Goal: Complete application form: Complete application form

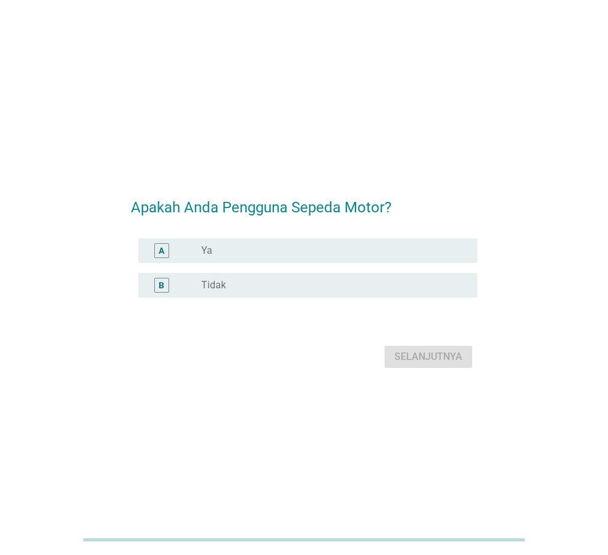
click at [337, 254] on div "radio_button_unchecked Ya" at bounding box center [329, 250] width 256 height 12
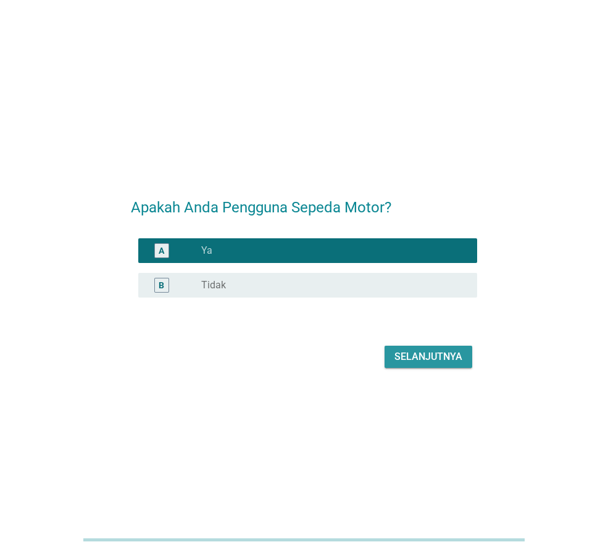
click at [415, 355] on div "Selanjutnya" at bounding box center [428, 356] width 68 height 15
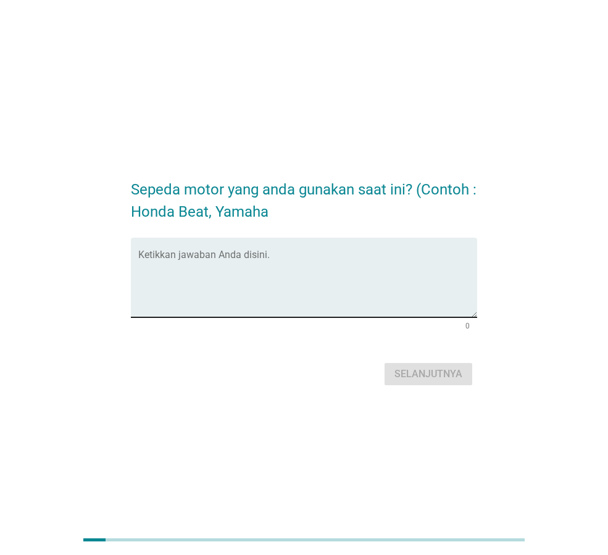
click at [254, 262] on textarea "Ketikkan jawaban Anda disini." at bounding box center [307, 284] width 339 height 65
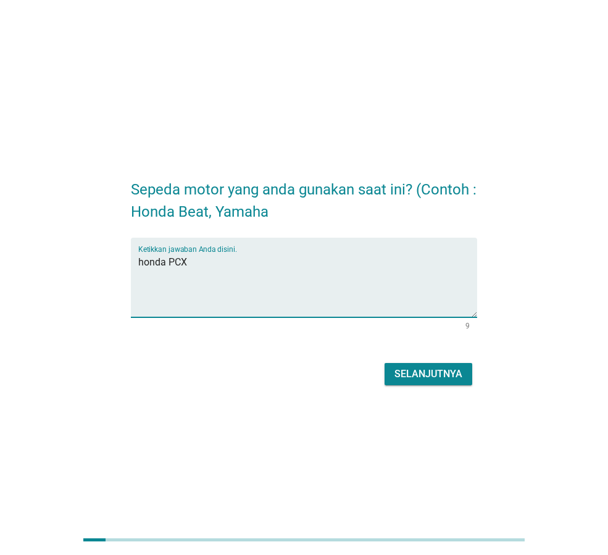
type textarea "honda PCX"
click at [441, 381] on button "Selanjutnya" at bounding box center [428, 374] width 88 height 22
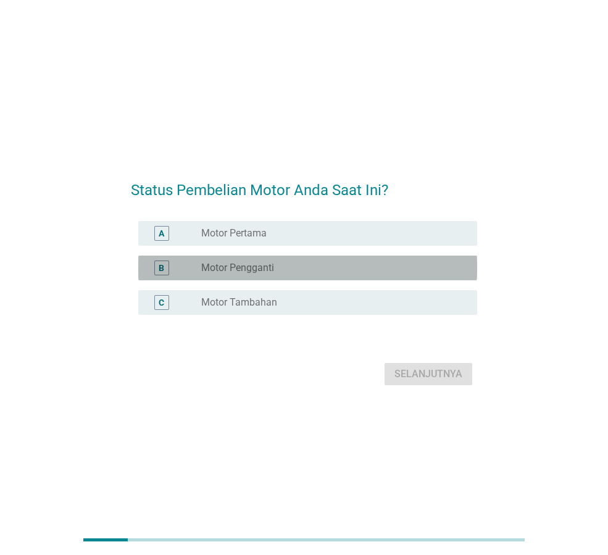
click at [380, 264] on div "radio_button_unchecked Motor Pengganti" at bounding box center [329, 268] width 256 height 12
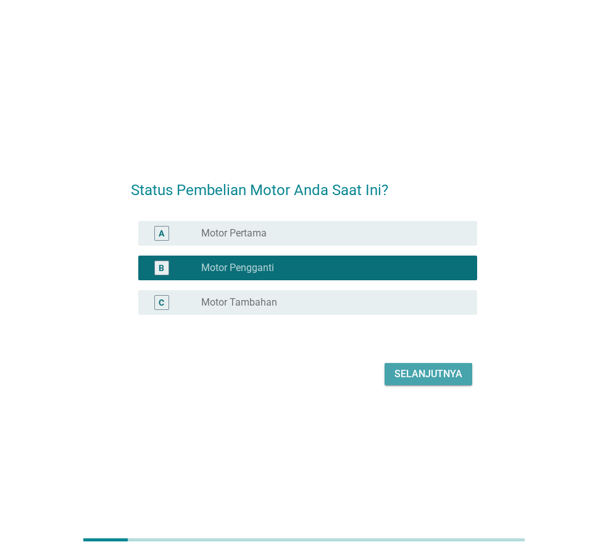
click at [451, 373] on div "Selanjutnya" at bounding box center [428, 374] width 68 height 15
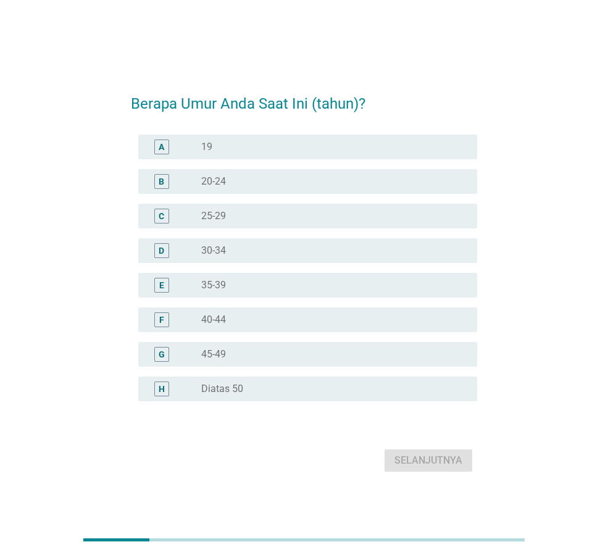
click at [235, 317] on div "radio_button_unchecked 40-44" at bounding box center [329, 320] width 256 height 12
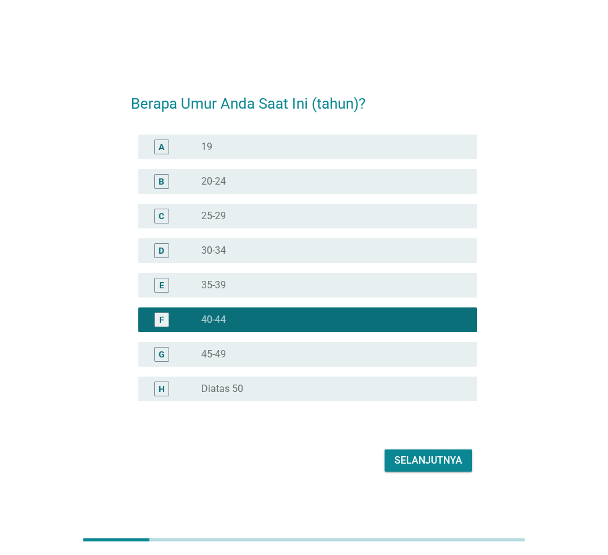
click at [412, 460] on div "Selanjutnya" at bounding box center [428, 460] width 68 height 15
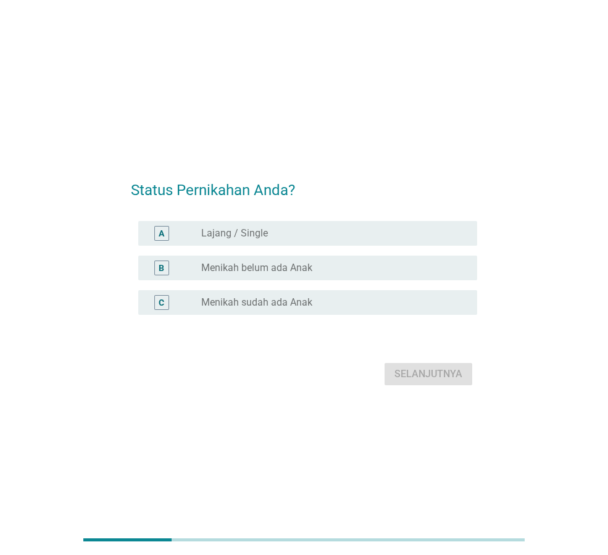
click at [280, 301] on label "Menikah sudah ada Anak" at bounding box center [256, 302] width 111 height 12
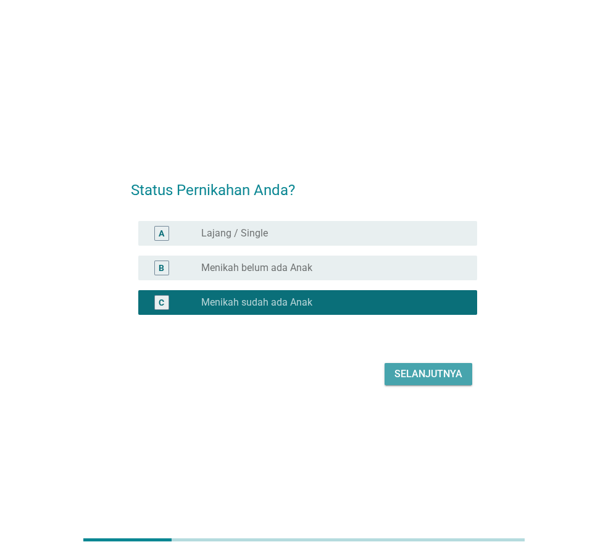
click at [424, 380] on div "Selanjutnya" at bounding box center [428, 374] width 68 height 15
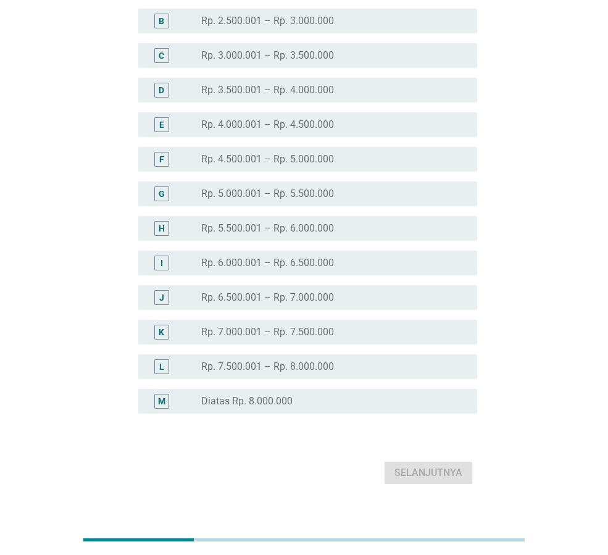
scroll to position [152, 0]
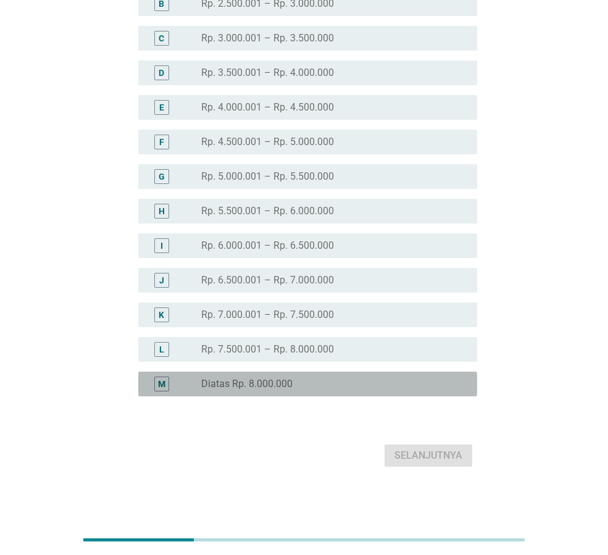
click at [381, 390] on div "radio_button_unchecked Diatas Rp. 8.000.000" at bounding box center [334, 383] width 266 height 15
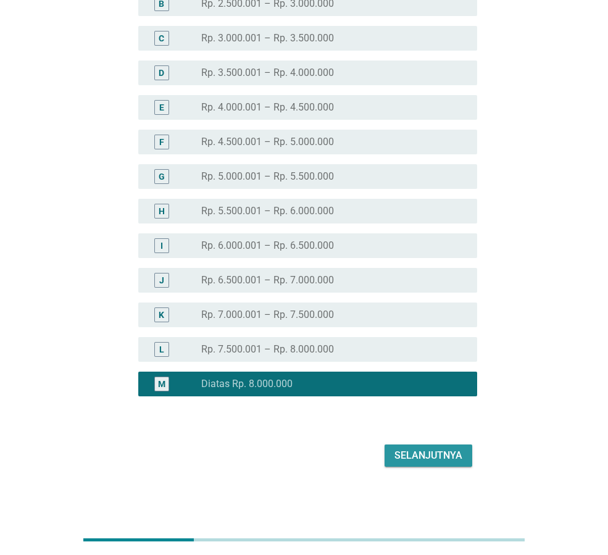
click at [420, 451] on div "Selanjutnya" at bounding box center [428, 455] width 68 height 15
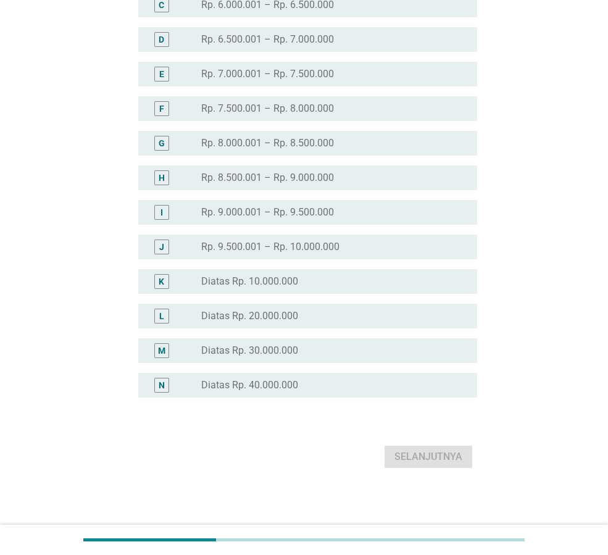
scroll to position [187, 0]
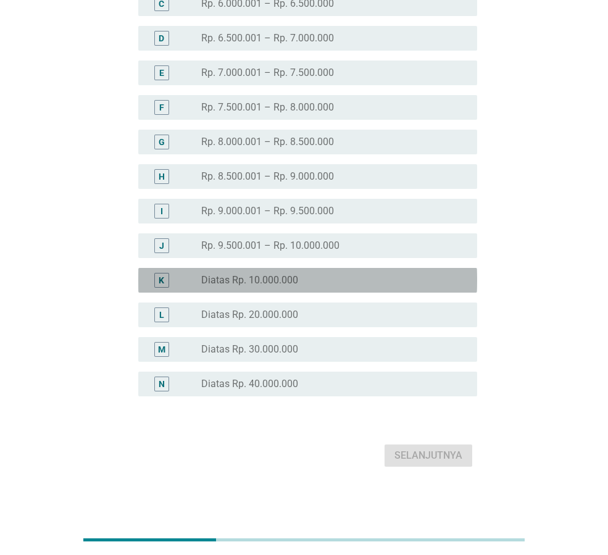
click at [286, 282] on label "Diatas Rp. 10.000.000" at bounding box center [249, 280] width 97 height 12
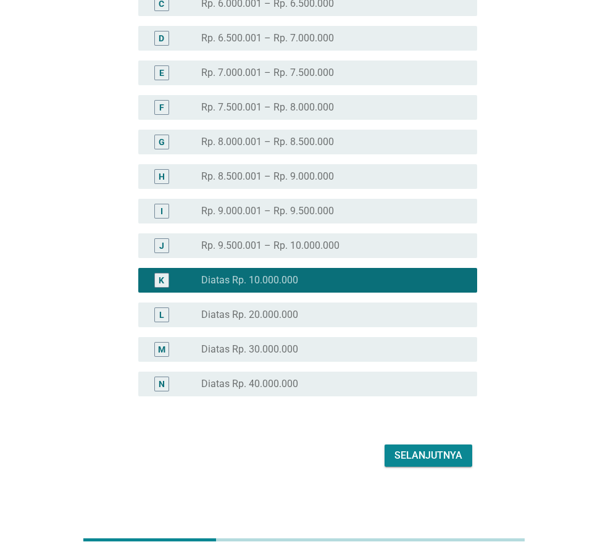
click at [427, 454] on div "Selanjutnya" at bounding box center [428, 455] width 68 height 15
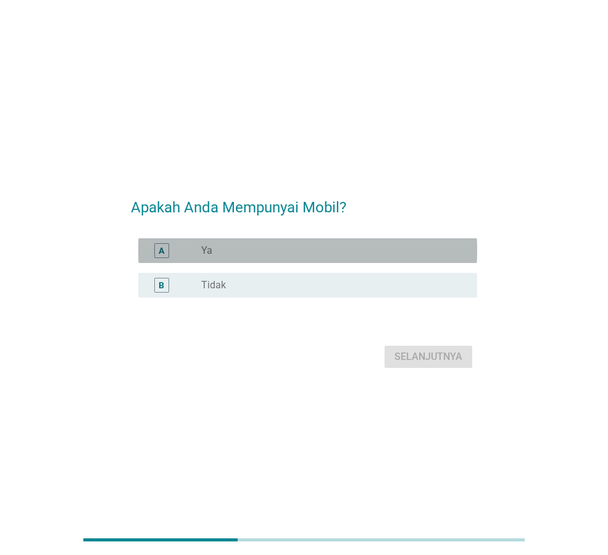
click at [323, 250] on div "radio_button_unchecked Ya" at bounding box center [329, 250] width 256 height 12
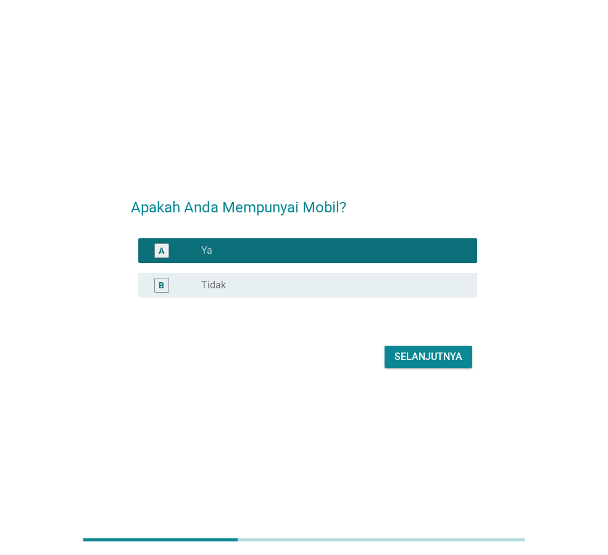
click at [423, 356] on div "Selanjutnya" at bounding box center [428, 356] width 68 height 15
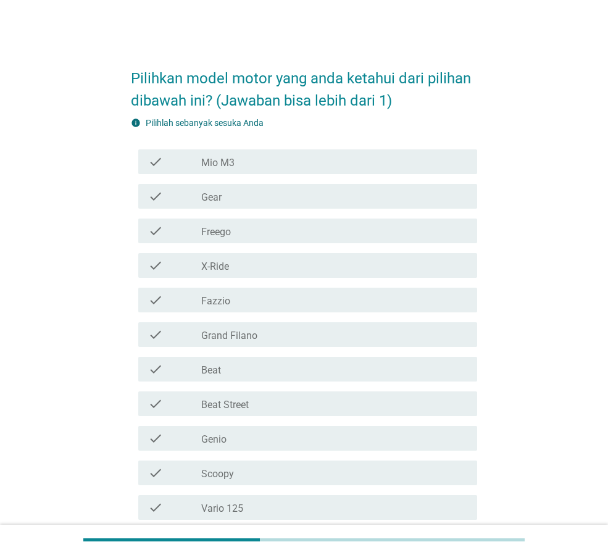
click at [265, 339] on div "check_box_outline_blank Grand Filano" at bounding box center [334, 334] width 266 height 15
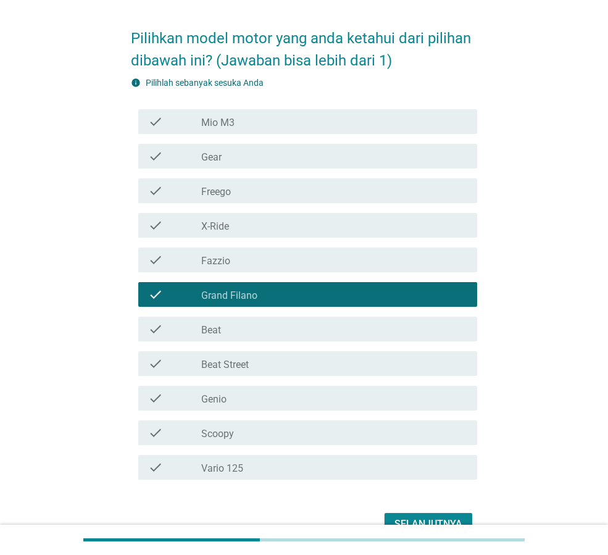
scroll to position [62, 0]
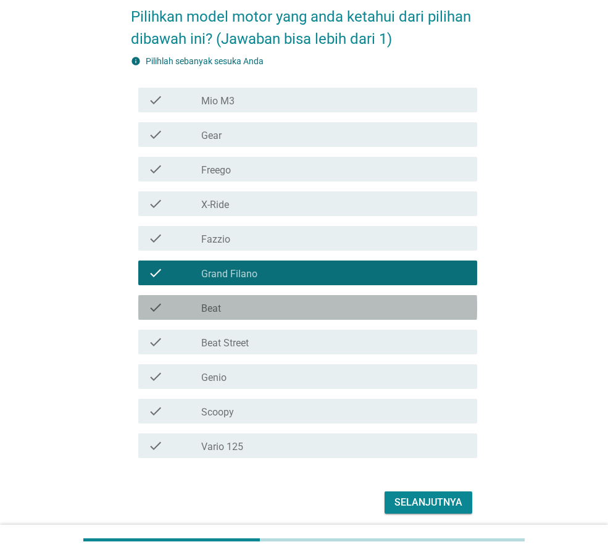
click at [264, 316] on div "check check_box_outline_blank Beat" at bounding box center [307, 307] width 339 height 25
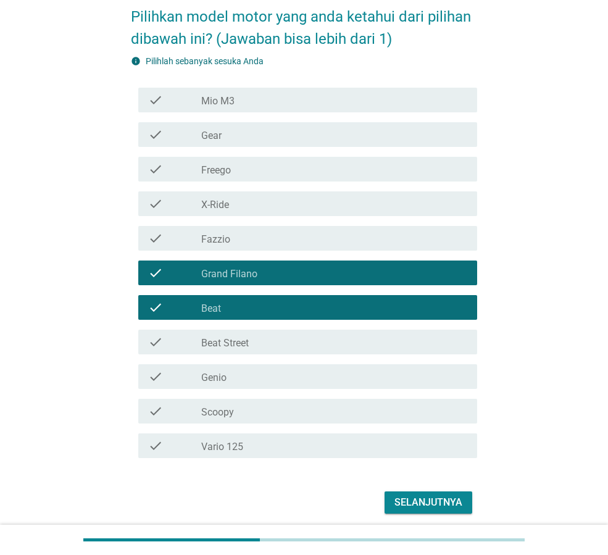
click at [272, 418] on div "check check_box_outline_blank Scoopy" at bounding box center [307, 411] width 339 height 25
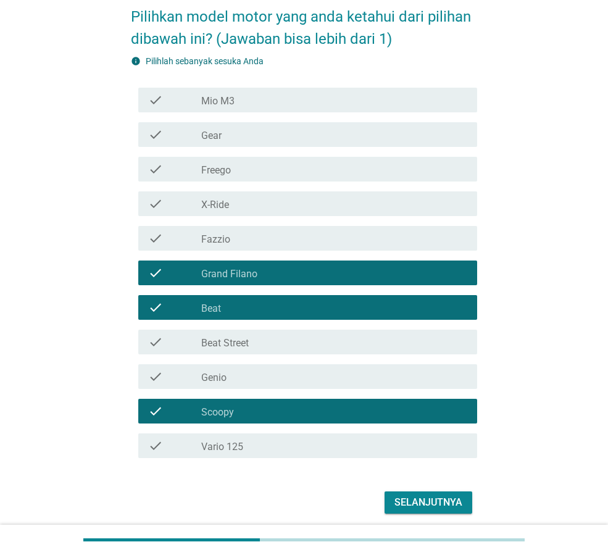
drag, startPoint x: 257, startPoint y: 453, endPoint x: 265, endPoint y: 431, distance: 23.8
click at [257, 452] on div "check check_box_outline_blank Vario 125" at bounding box center [307, 445] width 339 height 25
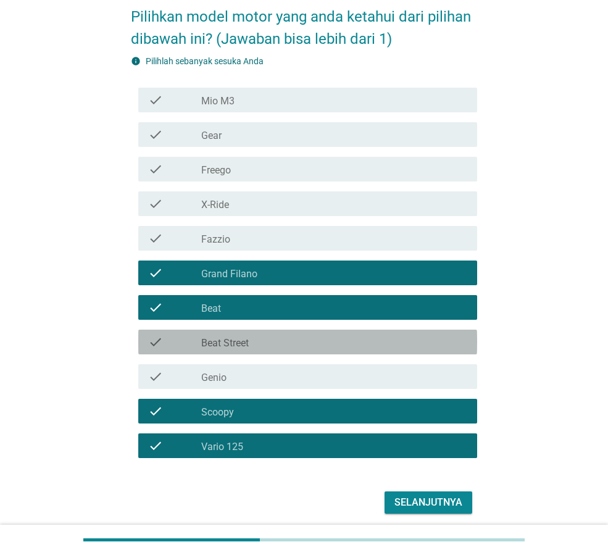
click at [254, 344] on div "check_box_outline_blank Beat Street" at bounding box center [334, 341] width 266 height 15
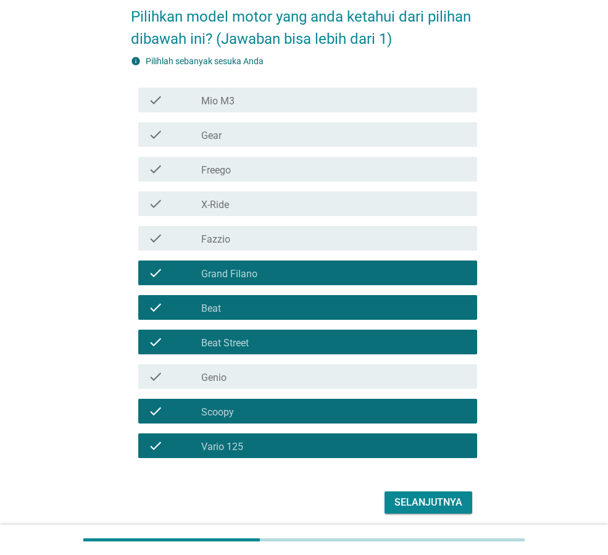
click at [286, 249] on div "check check_box_outline_blank Fazzio" at bounding box center [307, 238] width 339 height 25
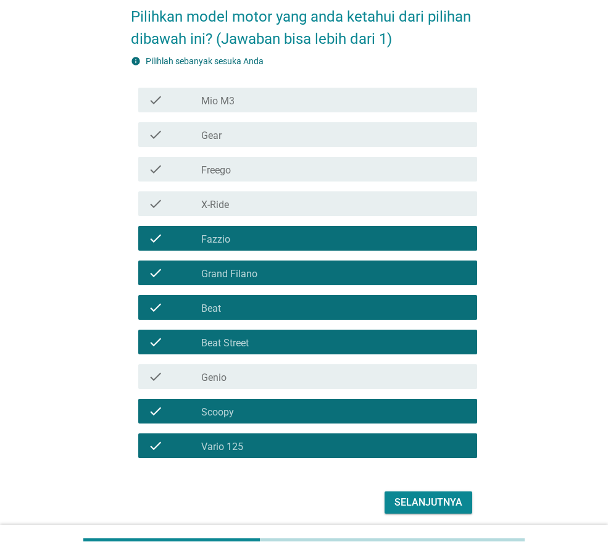
click at [236, 170] on div "check_box_outline_blank Freego" at bounding box center [334, 169] width 266 height 15
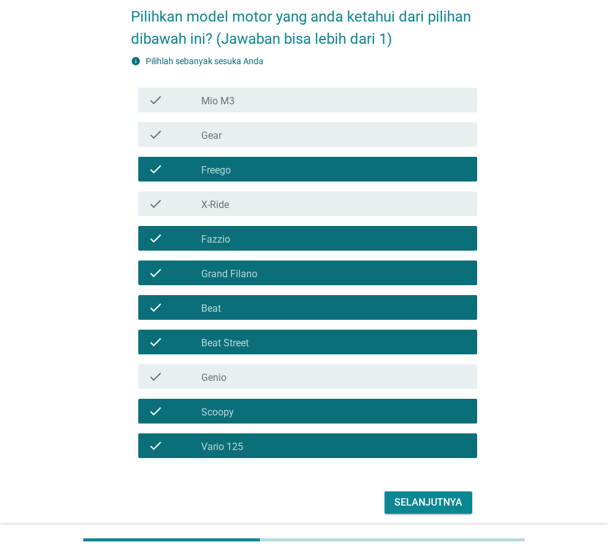
click at [438, 496] on div "Selanjutnya" at bounding box center [428, 502] width 68 height 15
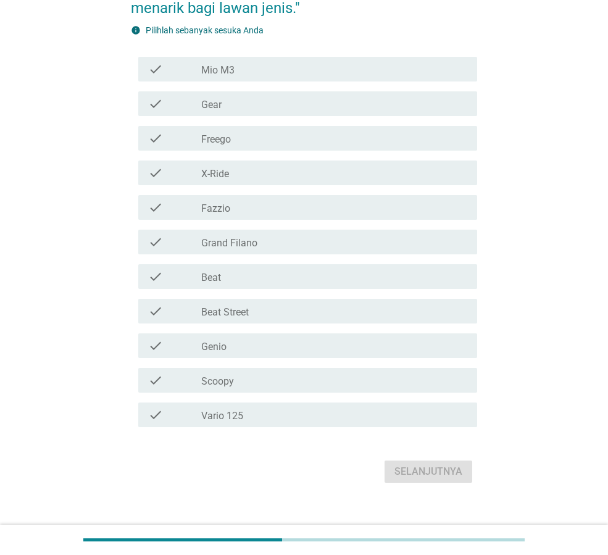
scroll to position [185, 0]
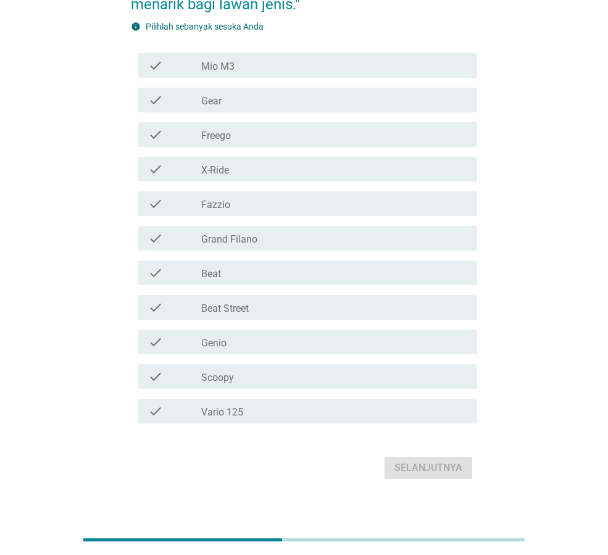
click at [374, 415] on div "check_box_outline_blank Vario 125" at bounding box center [334, 411] width 266 height 15
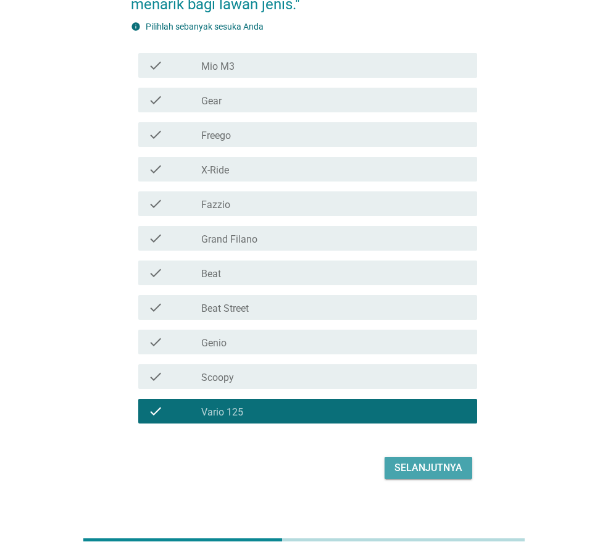
click at [424, 473] on div "Selanjutnya" at bounding box center [428, 467] width 68 height 15
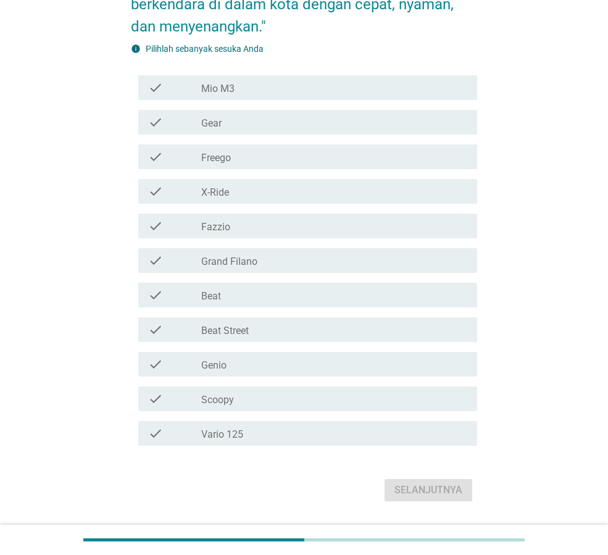
click at [398, 425] on div "check check_box_outline_blank Vario 125" at bounding box center [307, 433] width 339 height 25
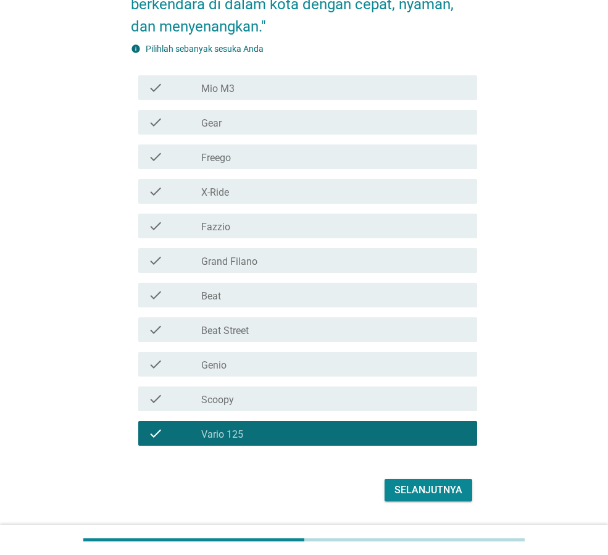
click at [430, 478] on div "Selanjutnya" at bounding box center [304, 490] width 346 height 30
click at [428, 494] on div "Selanjutnya" at bounding box center [428, 490] width 68 height 15
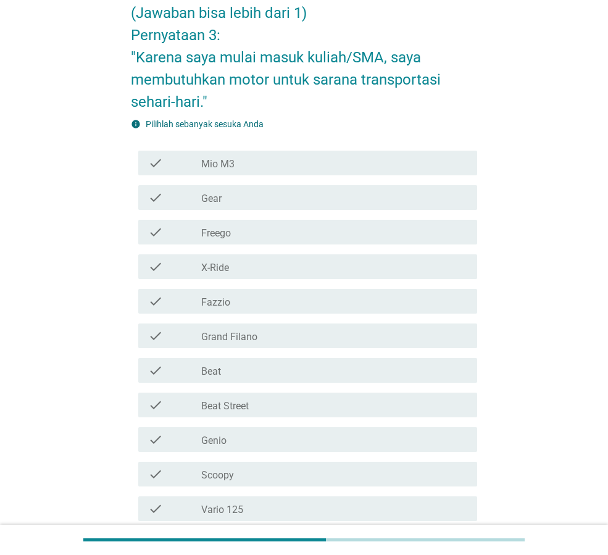
scroll to position [220, 0]
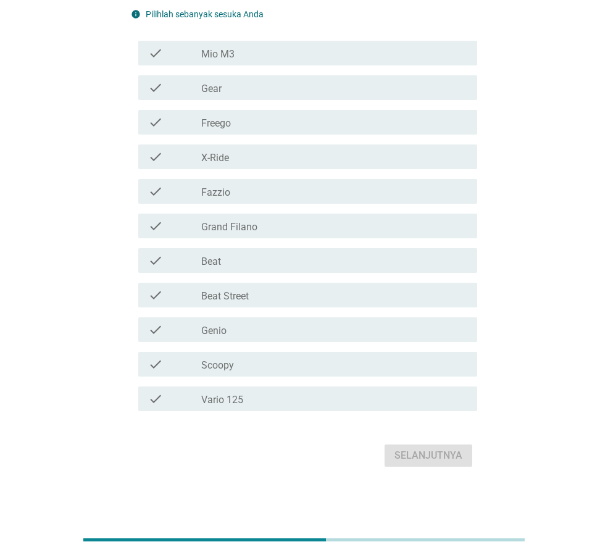
click at [270, 199] on div "check check_box_outline_blank Fazzio" at bounding box center [307, 191] width 339 height 25
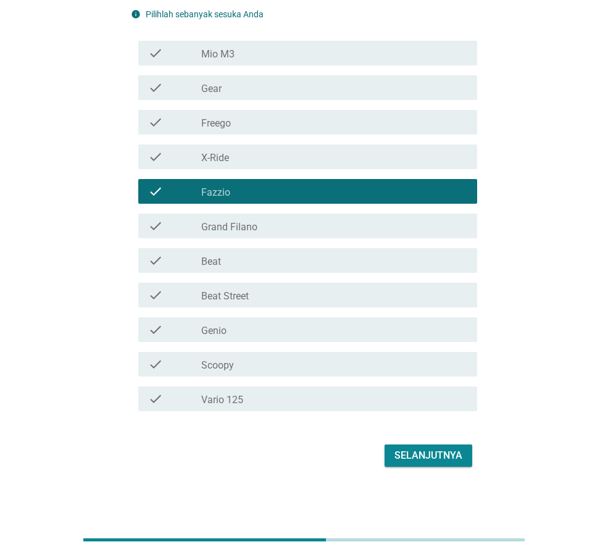
click at [411, 456] on div "Selanjutnya" at bounding box center [428, 455] width 68 height 15
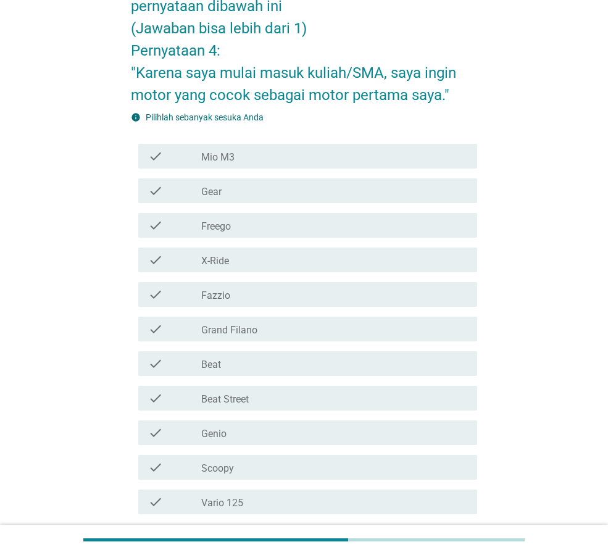
scroll to position [185, 0]
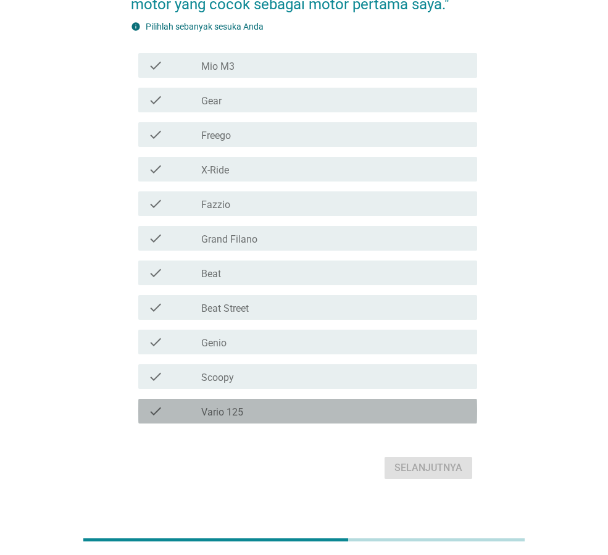
click at [364, 418] on div "check check_box_outline_blank Vario 125" at bounding box center [307, 411] width 339 height 25
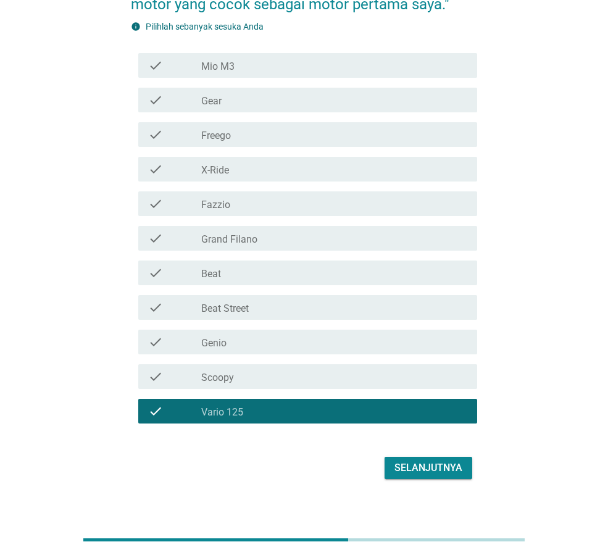
click at [403, 466] on div "Selanjutnya" at bounding box center [428, 467] width 68 height 15
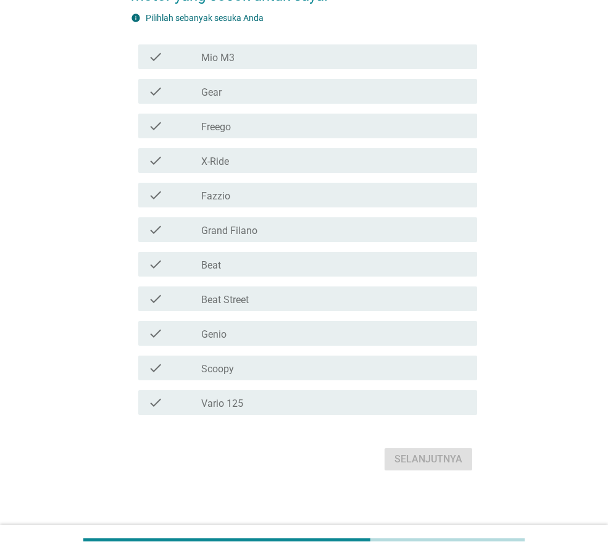
scroll to position [197, 0]
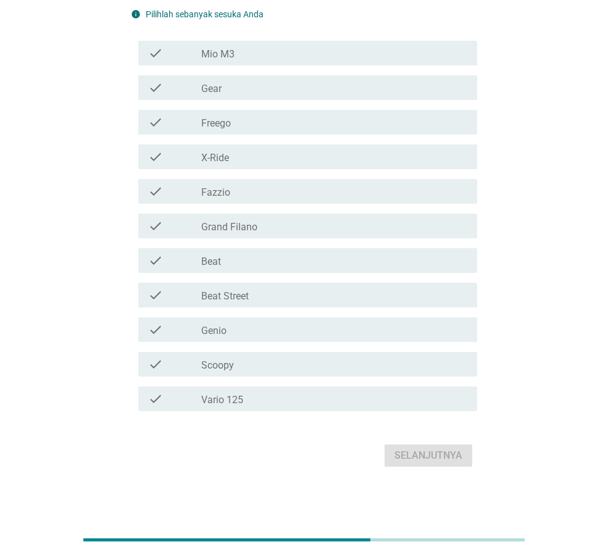
click at [338, 192] on div "check_box_outline_blank Fazzio" at bounding box center [334, 191] width 266 height 15
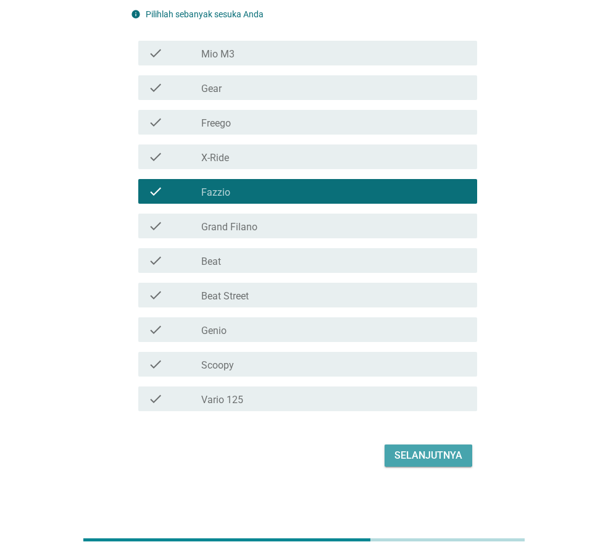
click at [445, 454] on div "Selanjutnya" at bounding box center [428, 455] width 68 height 15
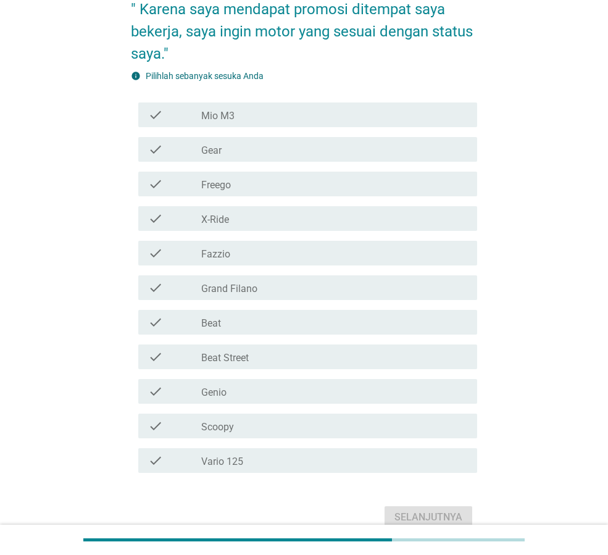
scroll to position [185, 0]
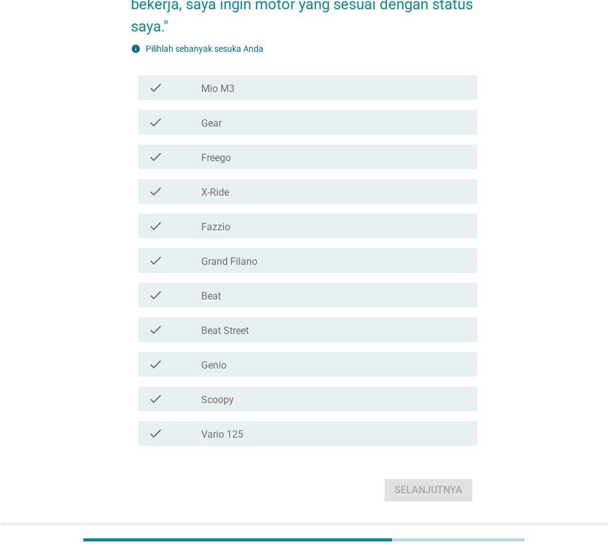
click at [296, 426] on div "check_box_outline_blank Vario 125" at bounding box center [334, 433] width 266 height 15
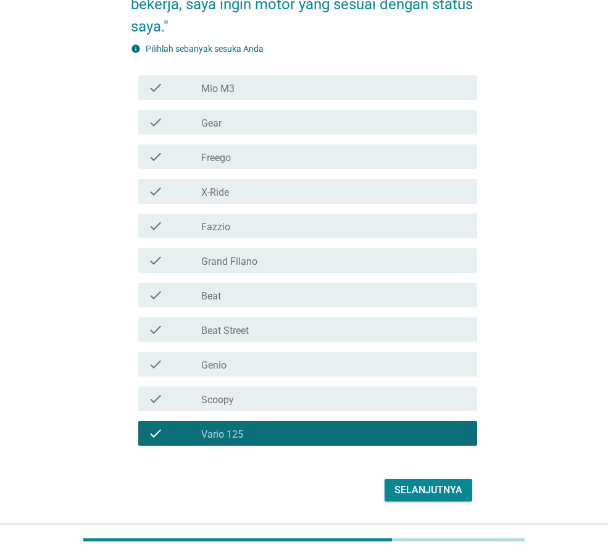
click at [413, 490] on div "Selanjutnya" at bounding box center [428, 490] width 68 height 15
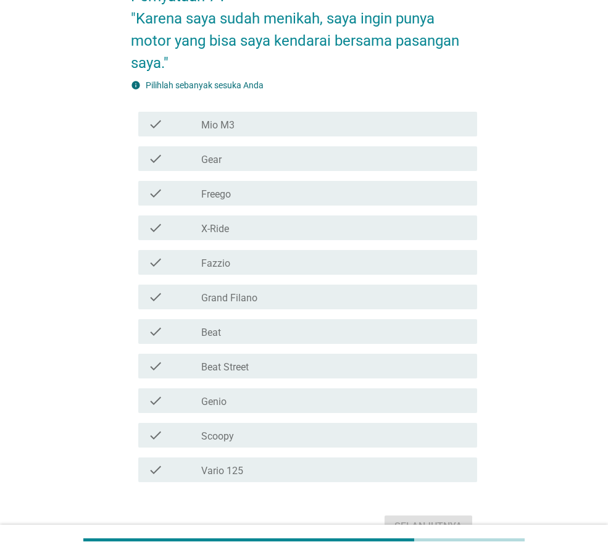
scroll to position [220, 0]
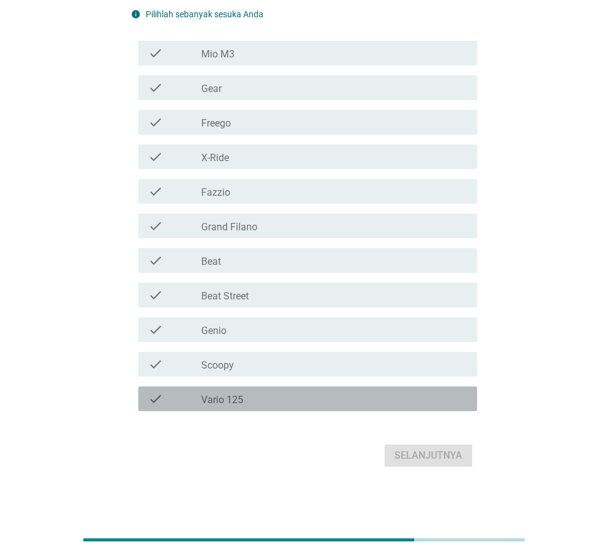
click at [339, 394] on div "check_box_outline_blank Vario 125" at bounding box center [334, 398] width 266 height 15
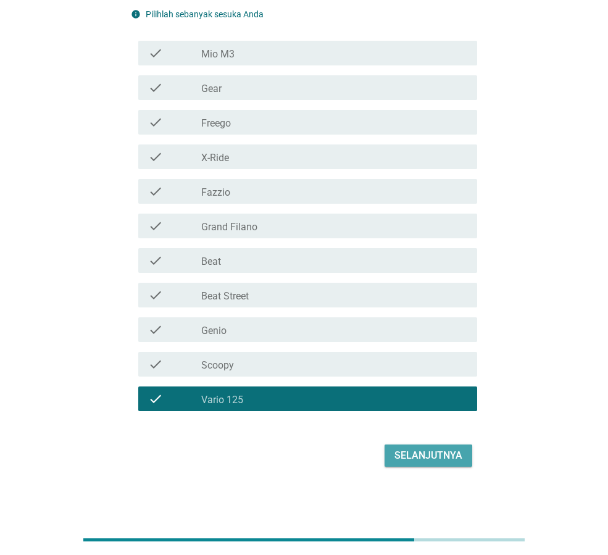
click at [411, 453] on div "Selanjutnya" at bounding box center [428, 455] width 68 height 15
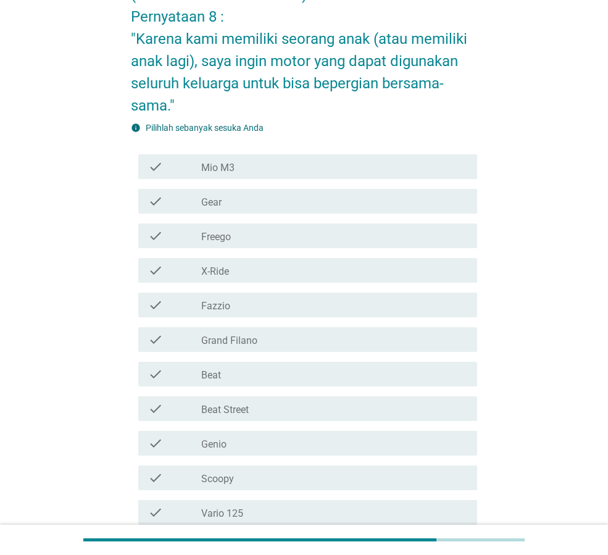
scroll to position [185, 0]
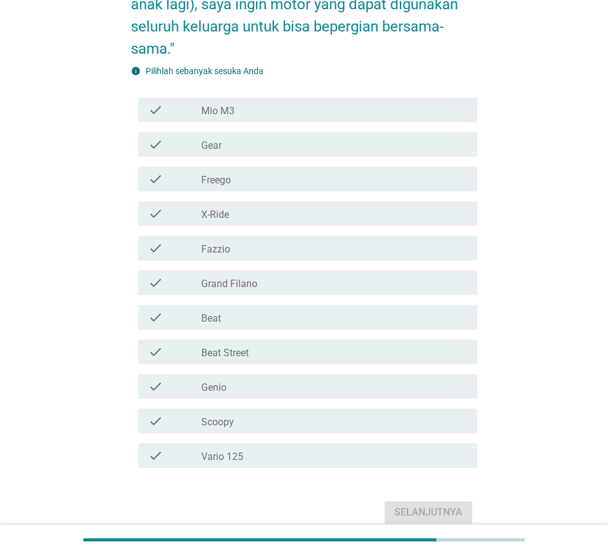
click at [361, 454] on div "check_box_outline_blank Vario 125" at bounding box center [334, 455] width 266 height 15
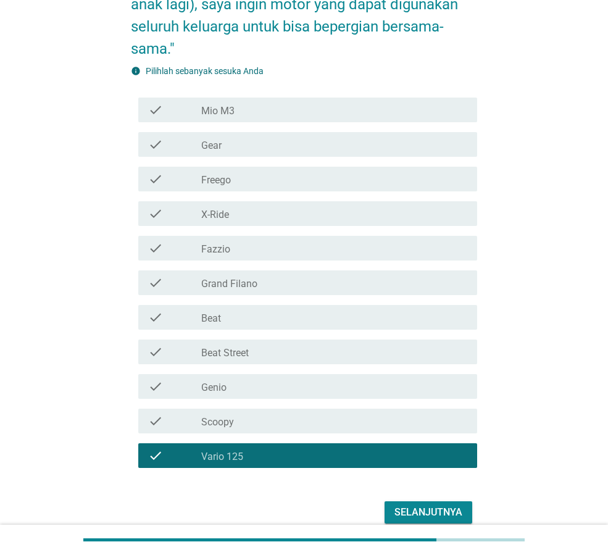
click at [415, 508] on div "Selanjutnya" at bounding box center [428, 512] width 68 height 15
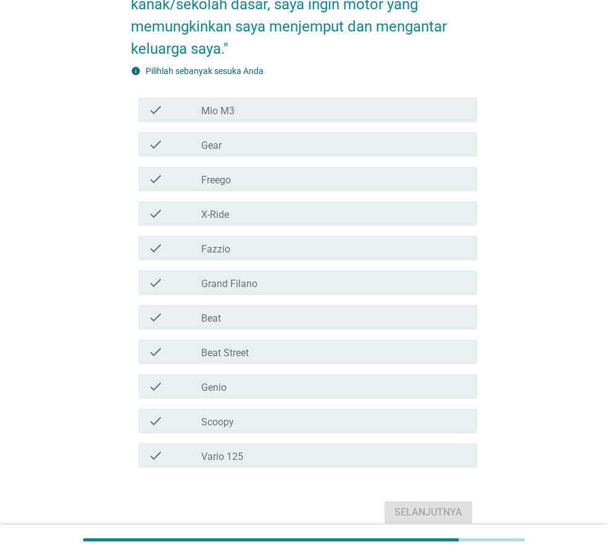
click at [367, 457] on div "check_box_outline_blank Vario 125" at bounding box center [334, 455] width 266 height 15
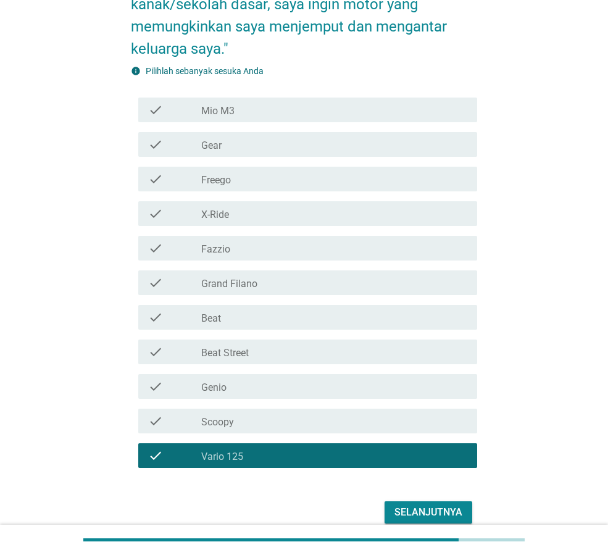
click at [241, 253] on div "check_box_outline_blank Fazzio" at bounding box center [334, 248] width 266 height 15
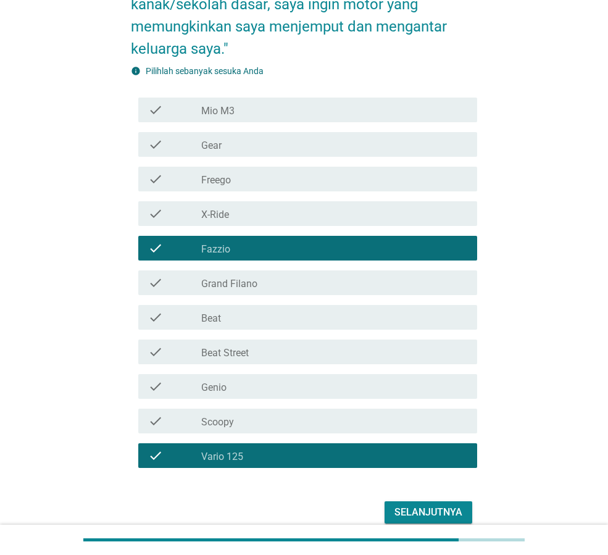
click at [264, 277] on div "check_box_outline_blank Grand Filano" at bounding box center [334, 282] width 266 height 15
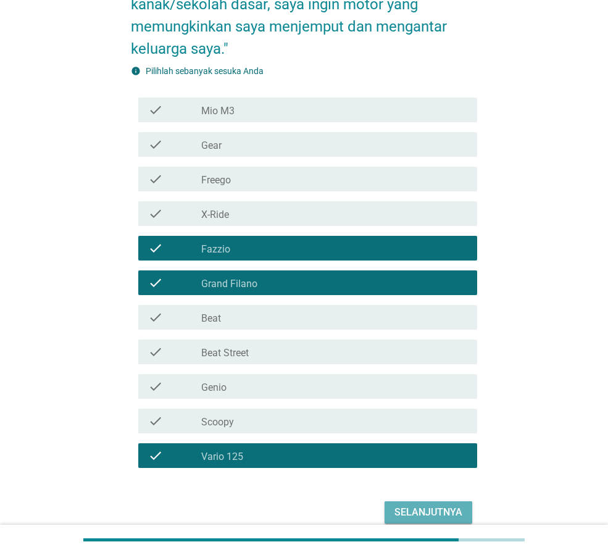
drag, startPoint x: 444, startPoint y: 512, endPoint x: 437, endPoint y: 509, distance: 7.2
click at [441, 510] on div "Selanjutnya" at bounding box center [428, 512] width 68 height 15
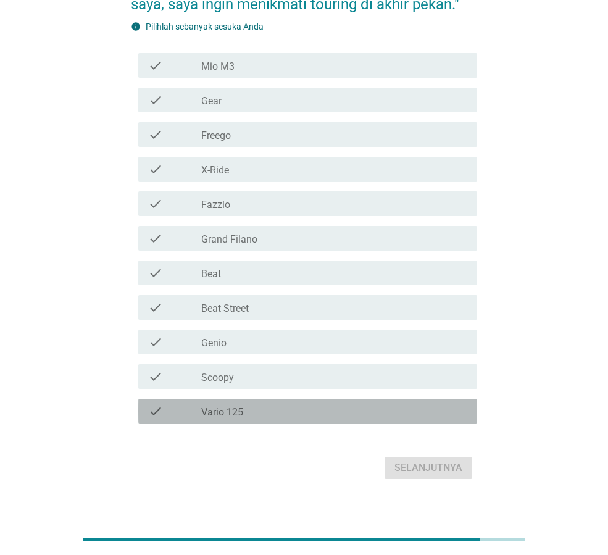
click at [312, 399] on div "check check_box_outline_blank Vario 125" at bounding box center [307, 411] width 339 height 25
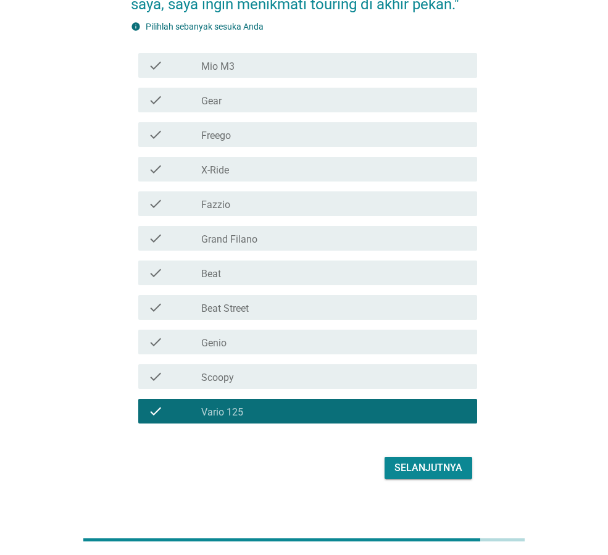
click at [257, 244] on div "check_box_outline_blank Grand Filano" at bounding box center [334, 238] width 266 height 15
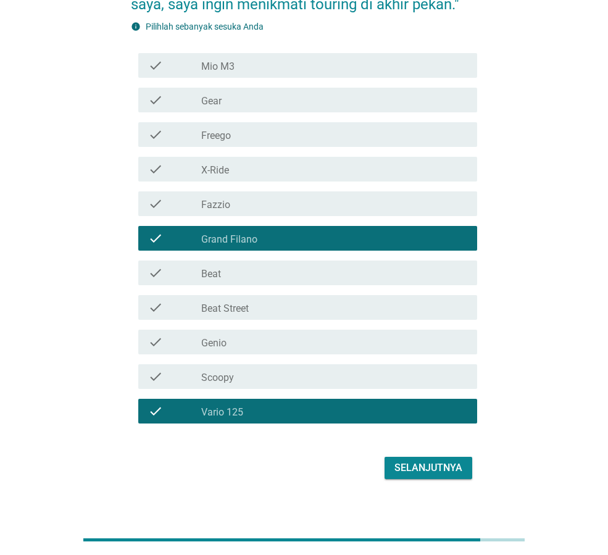
click at [257, 209] on div "check_box_outline_blank Fazzio" at bounding box center [334, 203] width 266 height 15
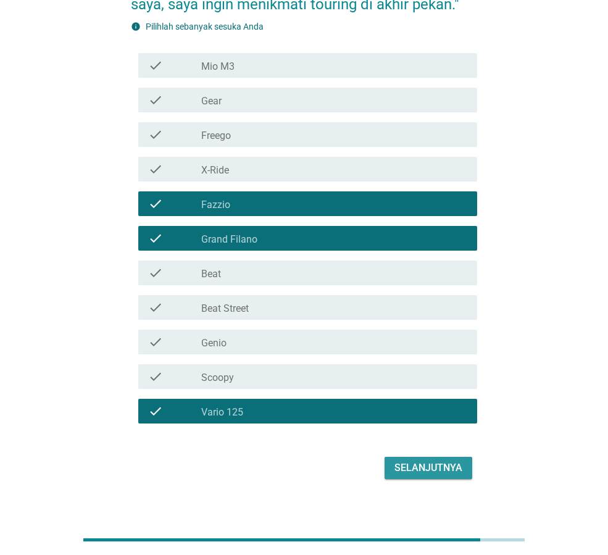
drag, startPoint x: 431, startPoint y: 460, endPoint x: 425, endPoint y: 451, distance: 11.1
click at [430, 458] on button "Selanjutnya" at bounding box center [428, 468] width 88 height 22
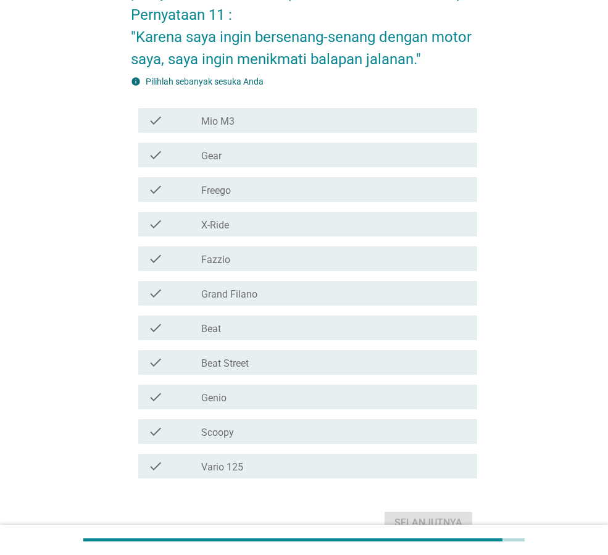
scroll to position [175, 0]
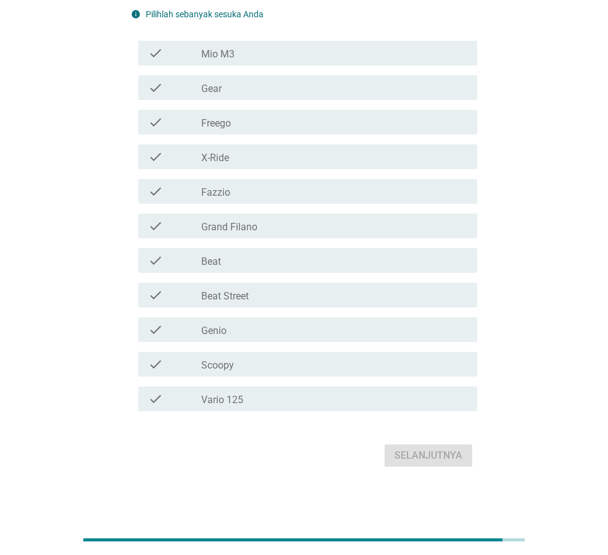
click at [280, 391] on div "check_box_outline_blank Vario 125" at bounding box center [334, 398] width 266 height 15
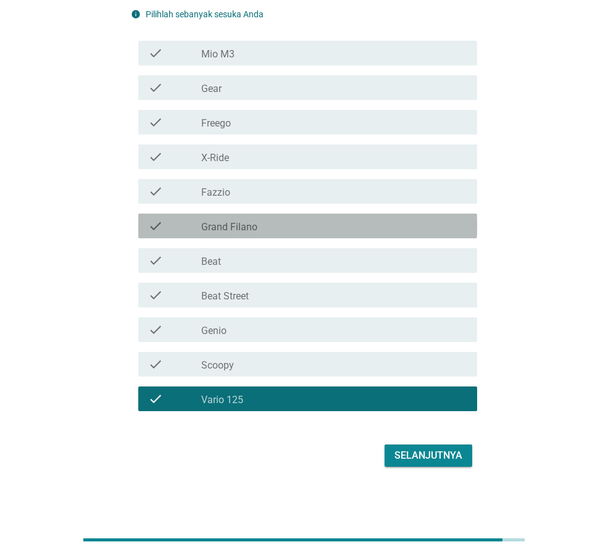
click at [216, 220] on div "check_box_outline_blank Grand Filano" at bounding box center [334, 225] width 266 height 15
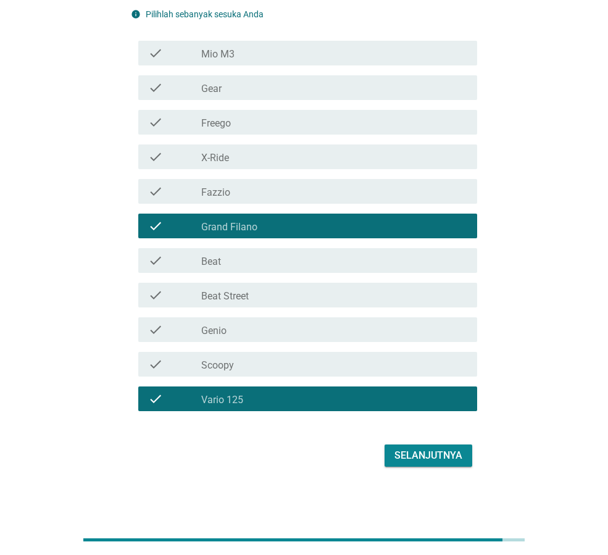
click at [229, 191] on label "Fazzio" at bounding box center [215, 192] width 29 height 12
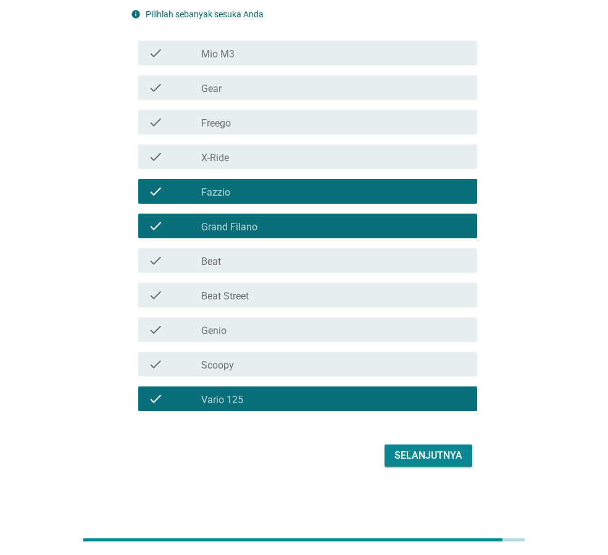
click at [408, 459] on div "Selanjutnya" at bounding box center [428, 455] width 68 height 15
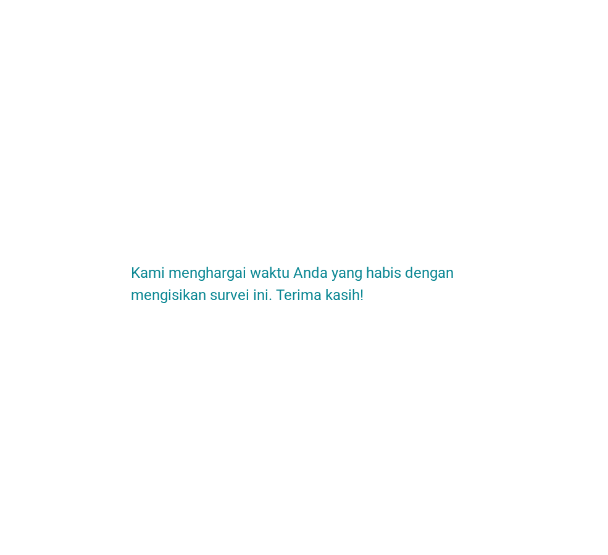
scroll to position [0, 0]
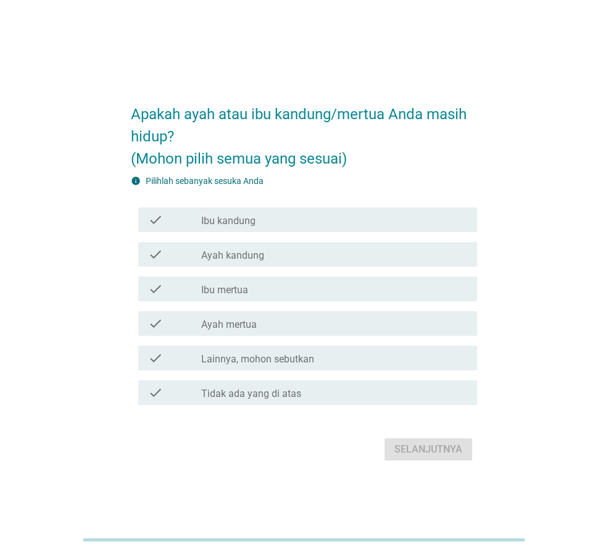
click at [302, 223] on div "check_box_outline_blank Ibu kandung" at bounding box center [334, 219] width 266 height 15
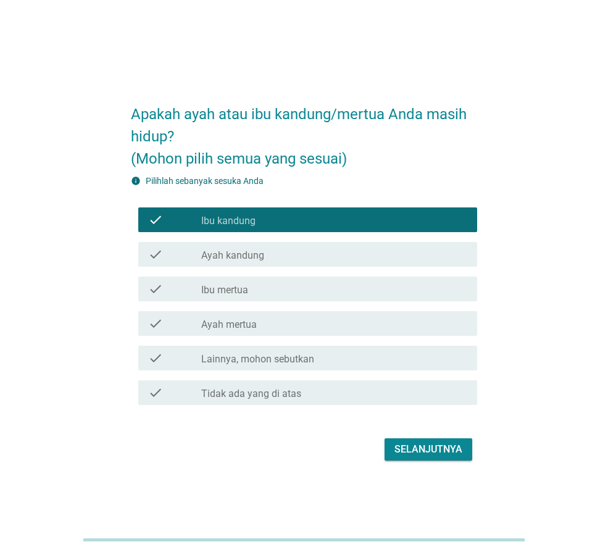
click at [288, 259] on div "check_box_outline_blank Ayah kandung" at bounding box center [334, 254] width 266 height 15
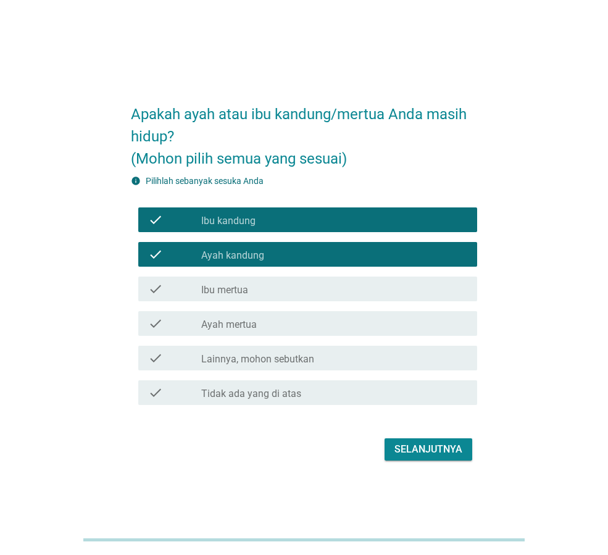
click at [401, 446] on div "Selanjutnya" at bounding box center [428, 449] width 68 height 15
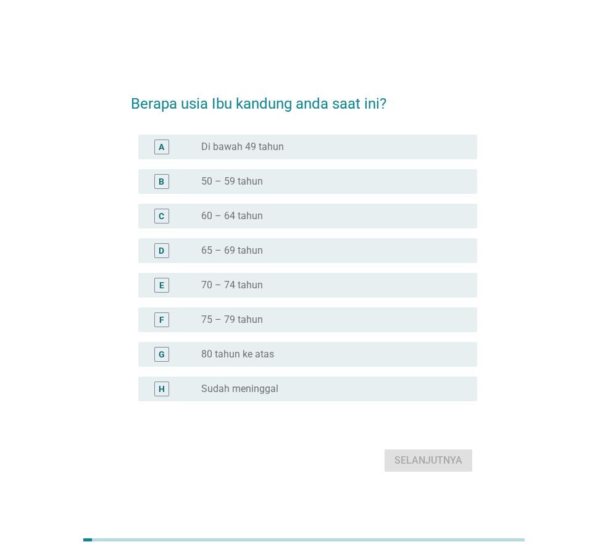
drag, startPoint x: 266, startPoint y: 254, endPoint x: 270, endPoint y: 267, distance: 13.7
click at [267, 254] on div "radio_button_unchecked 65 – 69 tahun" at bounding box center [329, 250] width 256 height 12
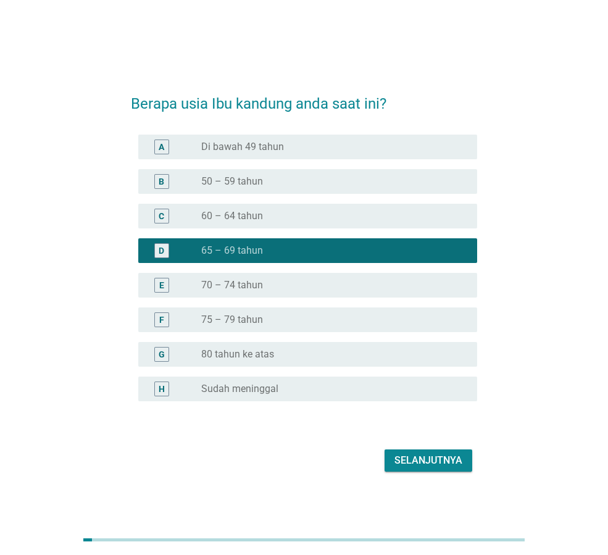
click at [275, 283] on div "radio_button_unchecked 70 – 74 tahun" at bounding box center [329, 285] width 256 height 12
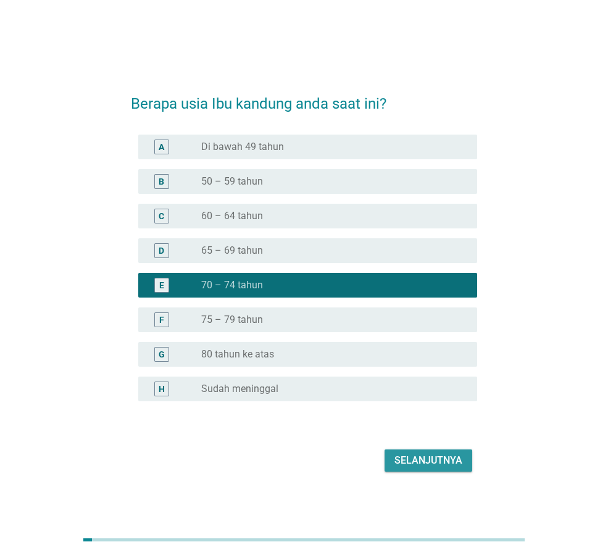
click at [422, 458] on div "Selanjutnya" at bounding box center [428, 460] width 68 height 15
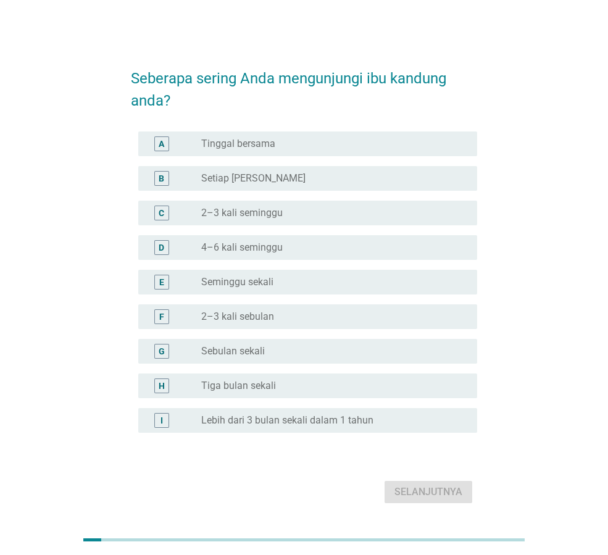
click at [297, 284] on div "radio_button_unchecked Seminggu sekali" at bounding box center [329, 282] width 256 height 12
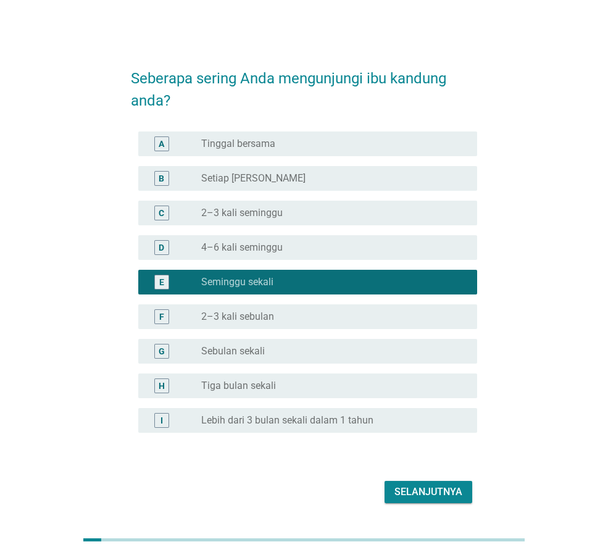
click at [403, 491] on div "Selanjutnya" at bounding box center [428, 491] width 68 height 15
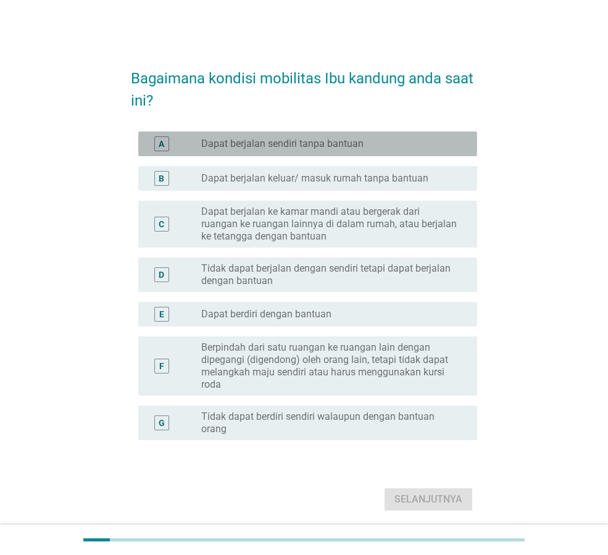
click at [319, 144] on label "Dapat berjalan sendiri tanpa bantuan" at bounding box center [282, 144] width 162 height 12
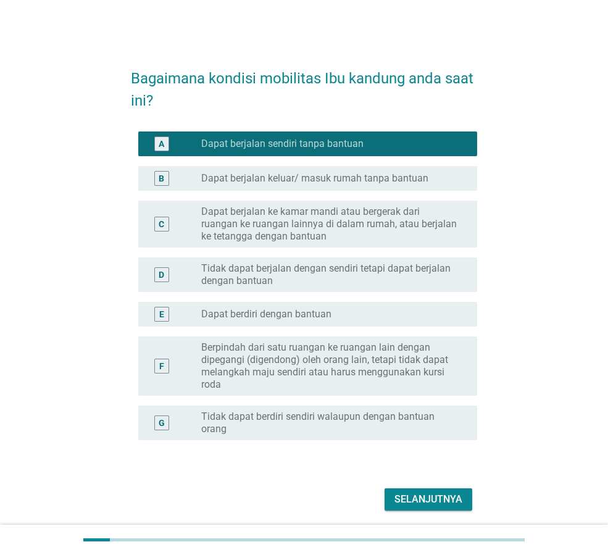
click at [435, 496] on div "Selanjutnya" at bounding box center [428, 499] width 68 height 15
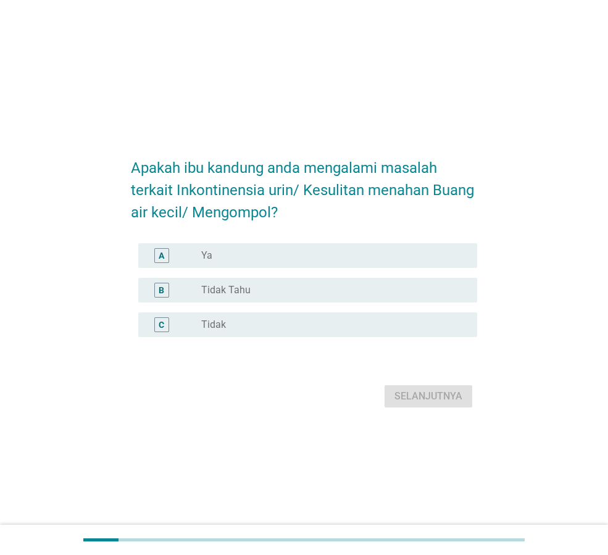
click at [232, 318] on div "radio_button_unchecked Tidak" at bounding box center [329, 324] width 256 height 12
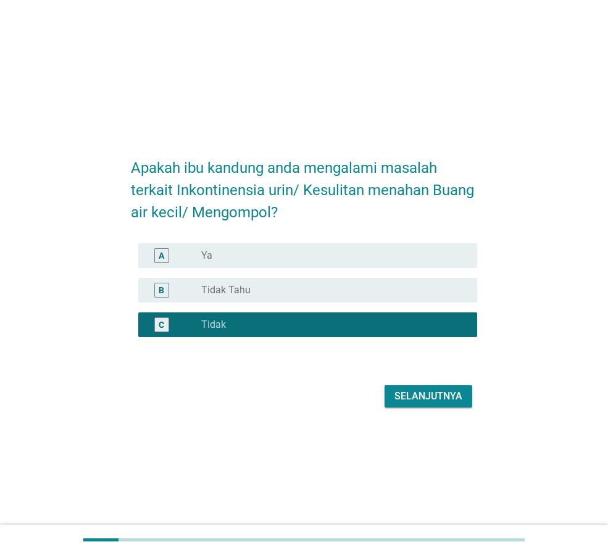
click at [417, 399] on div "Selanjutnya" at bounding box center [428, 396] width 68 height 15
